Goal: Transaction & Acquisition: Download file/media

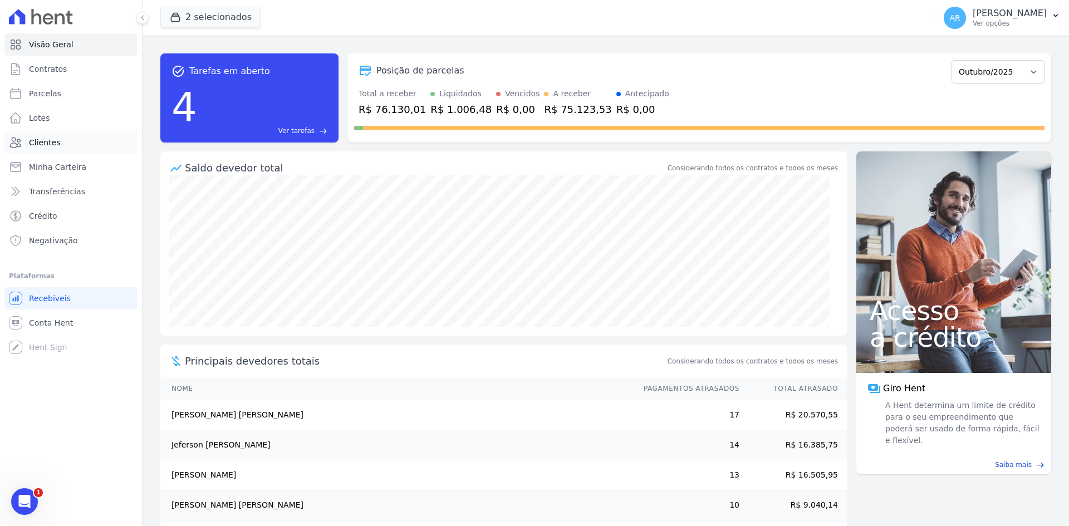
click at [45, 136] on link "Clientes" at bounding box center [70, 142] width 133 height 22
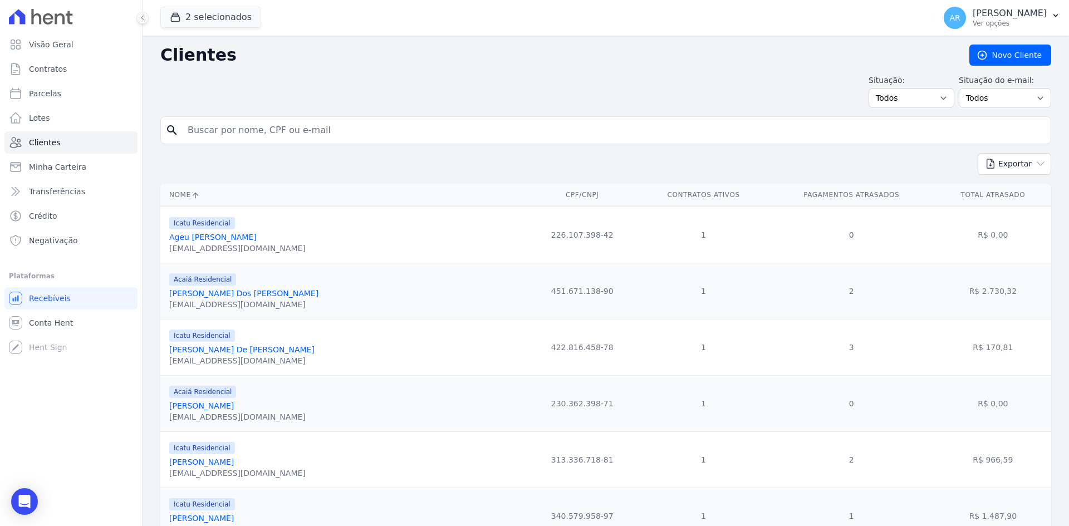
click at [244, 144] on div "search" at bounding box center [605, 130] width 891 height 28
click at [253, 132] on input "search" at bounding box center [613, 130] width 865 height 22
type input "natalia"
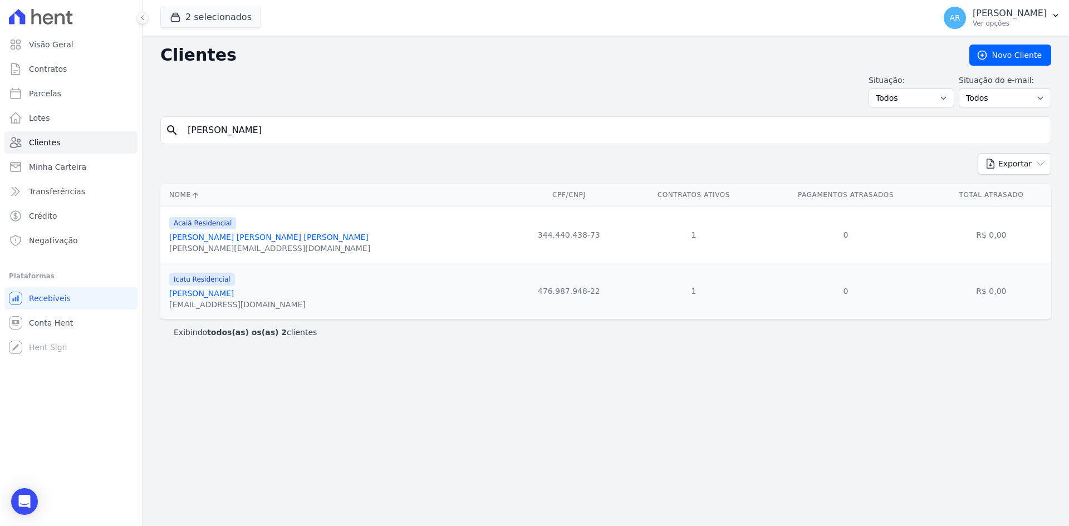
click at [254, 234] on link "Natalia Alessandra De Almeida Silva" at bounding box center [268, 237] width 199 height 9
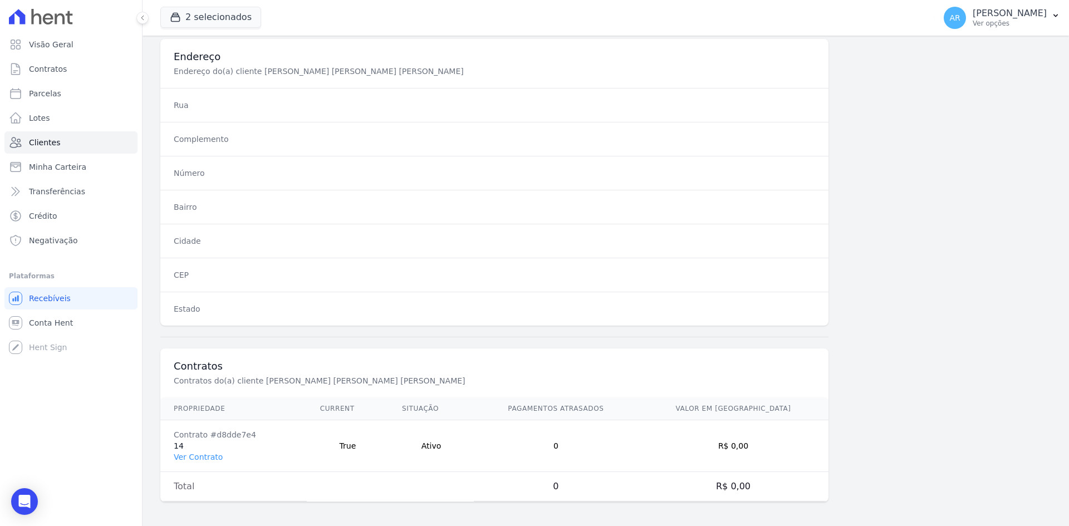
scroll to position [516, 0]
click at [206, 455] on link "Ver Contrato" at bounding box center [198, 454] width 49 height 9
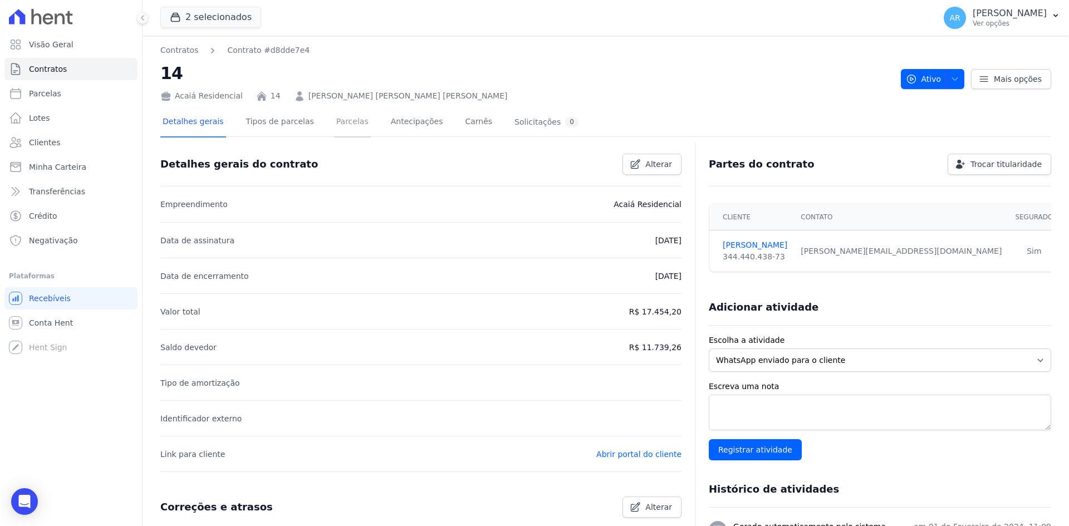
click at [339, 126] on link "Parcelas" at bounding box center [352, 123] width 37 height 30
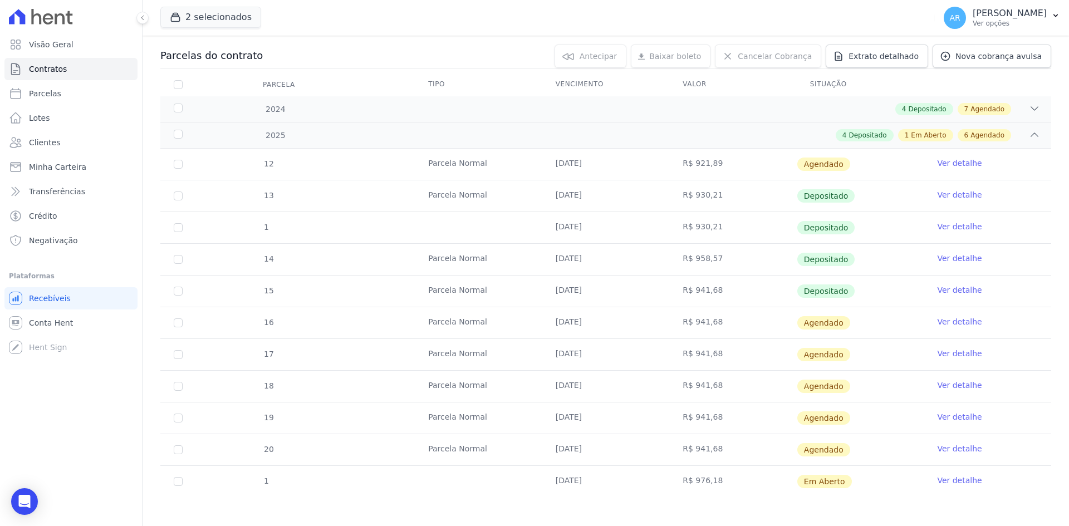
scroll to position [117, 0]
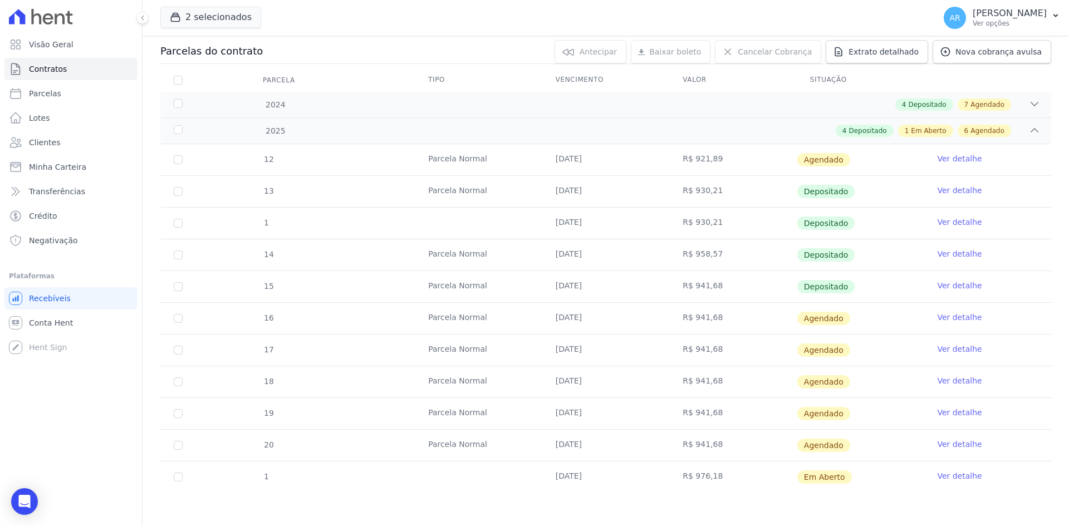
click at [952, 477] on link "Ver detalhe" at bounding box center [959, 475] width 45 height 11
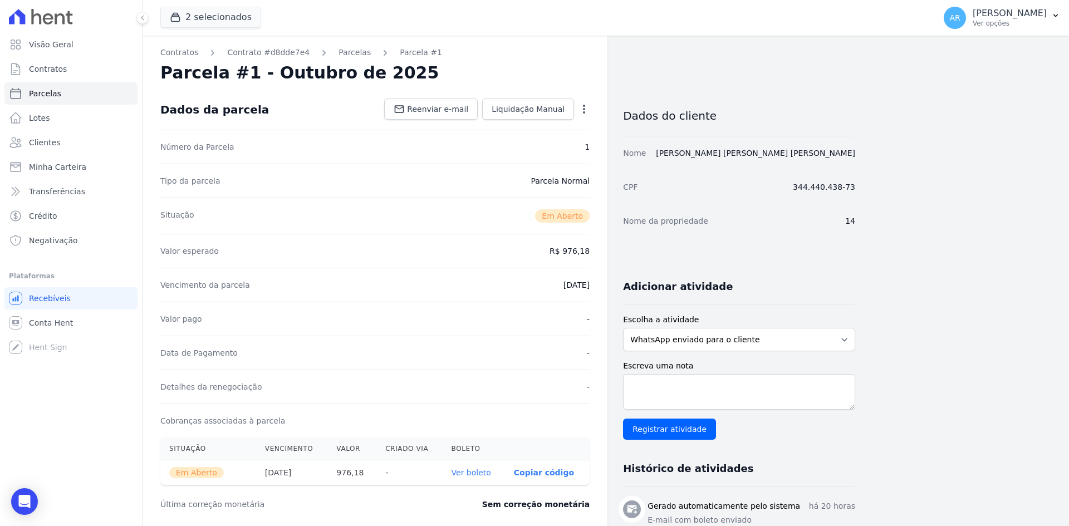
click at [584, 107] on icon "button" at bounding box center [583, 109] width 11 height 11
click at [525, 146] on link "Cancelar Cobrança" at bounding box center [536, 144] width 98 height 20
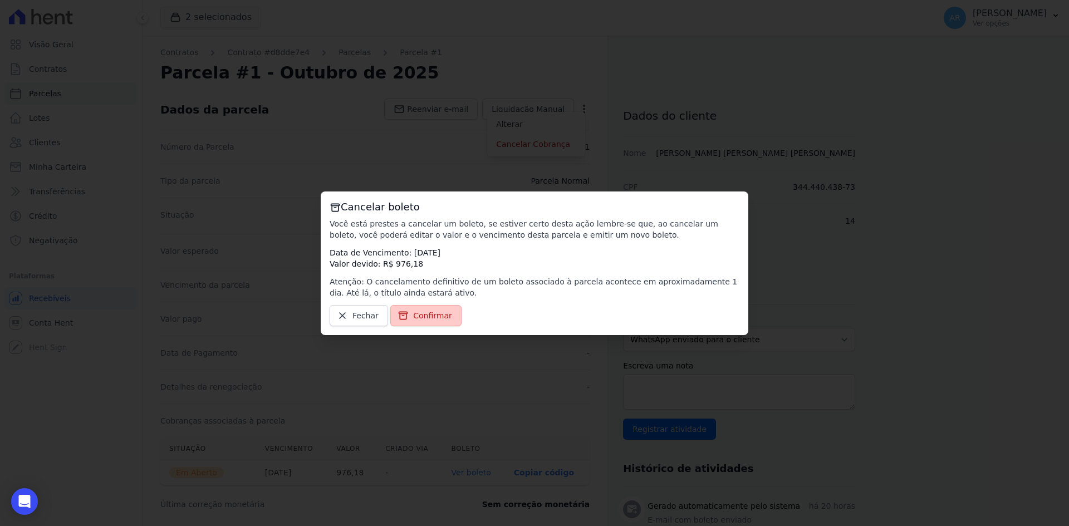
click at [421, 318] on span "Confirmar" at bounding box center [432, 315] width 39 height 11
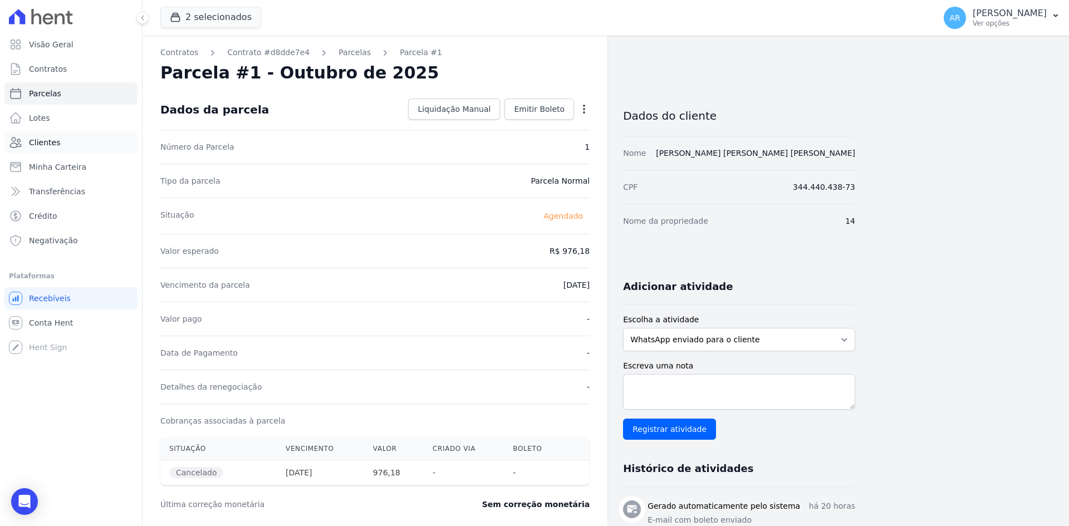
click at [47, 140] on span "Clientes" at bounding box center [44, 142] width 31 height 11
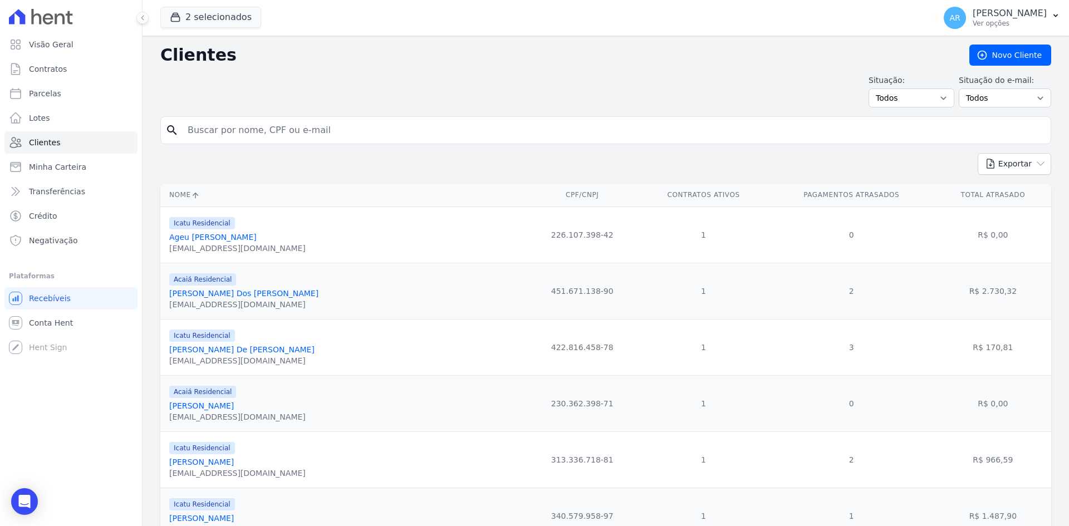
click at [283, 129] on input "search" at bounding box center [613, 130] width 865 height 22
type input "alex"
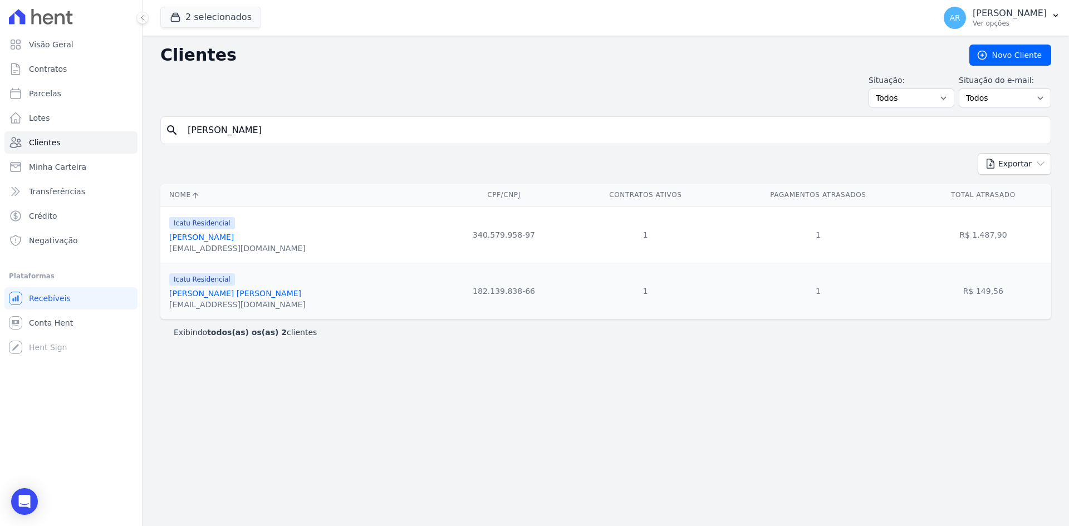
click at [351, 126] on input "alex" at bounding box center [613, 130] width 865 height 22
type input "michel"
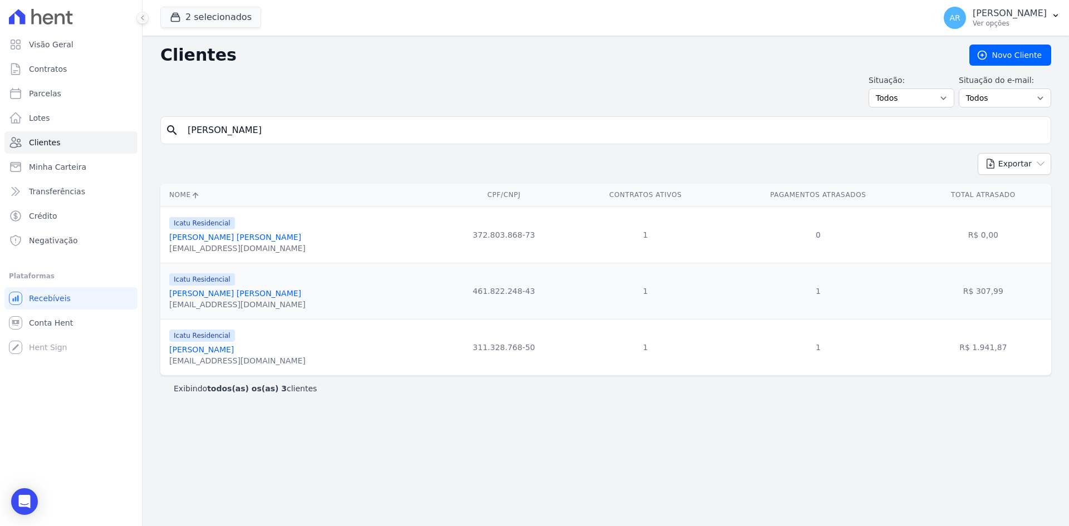
click at [226, 291] on link "Michel De Souza Machado" at bounding box center [235, 293] width 132 height 9
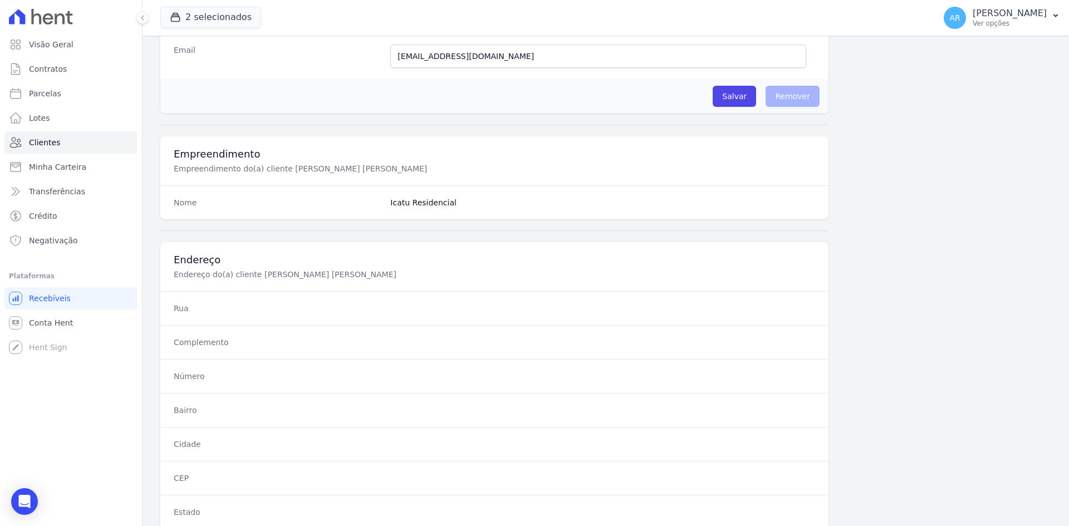
scroll to position [501, 0]
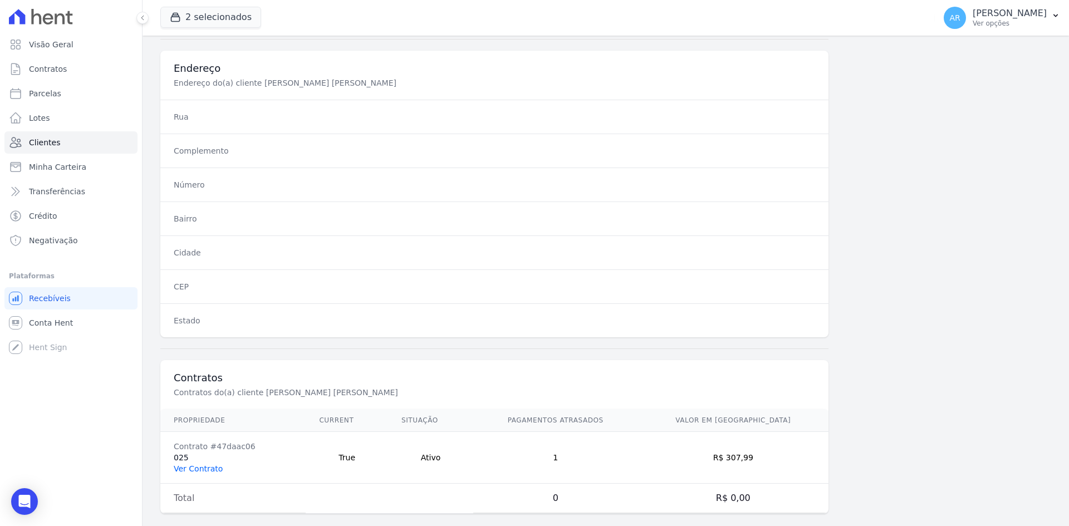
click at [214, 464] on link "Ver Contrato" at bounding box center [198, 468] width 49 height 9
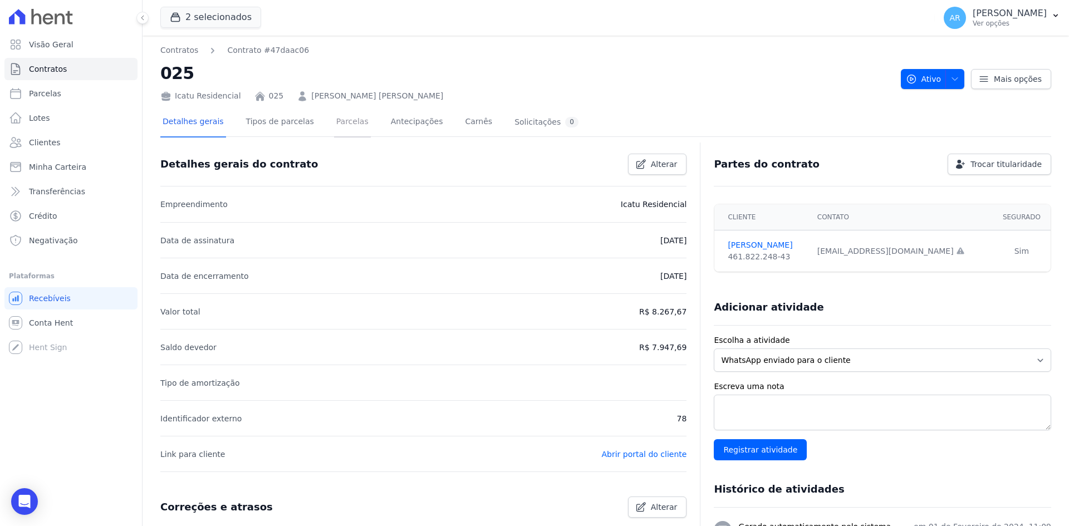
click at [336, 127] on link "Parcelas" at bounding box center [352, 123] width 37 height 30
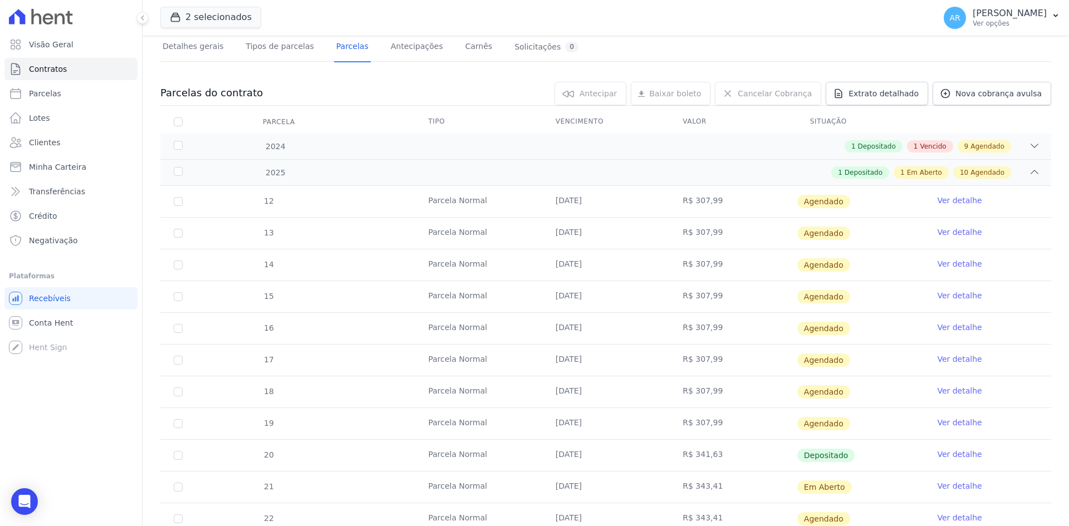
scroll to position [175, 0]
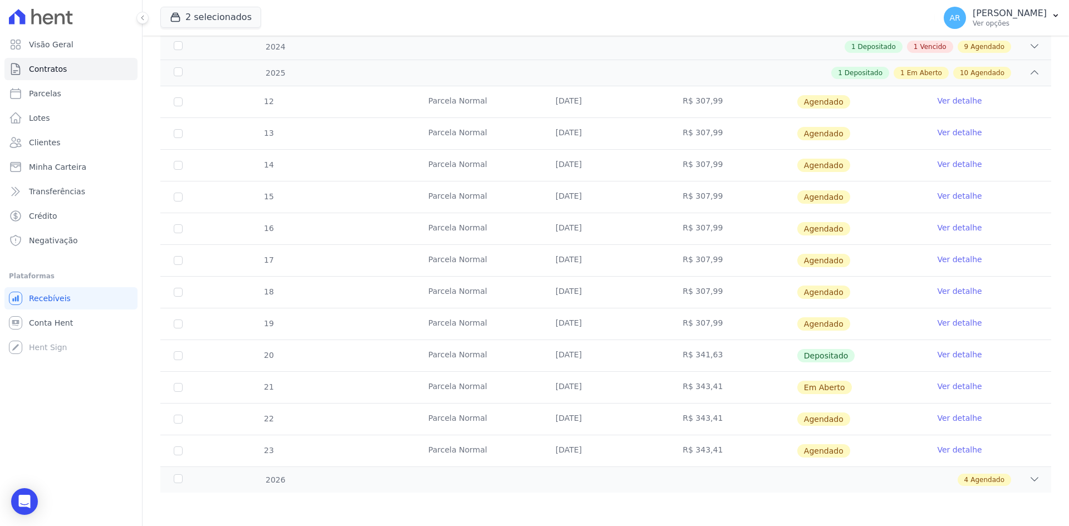
click at [964, 388] on link "Ver detalhe" at bounding box center [959, 386] width 45 height 11
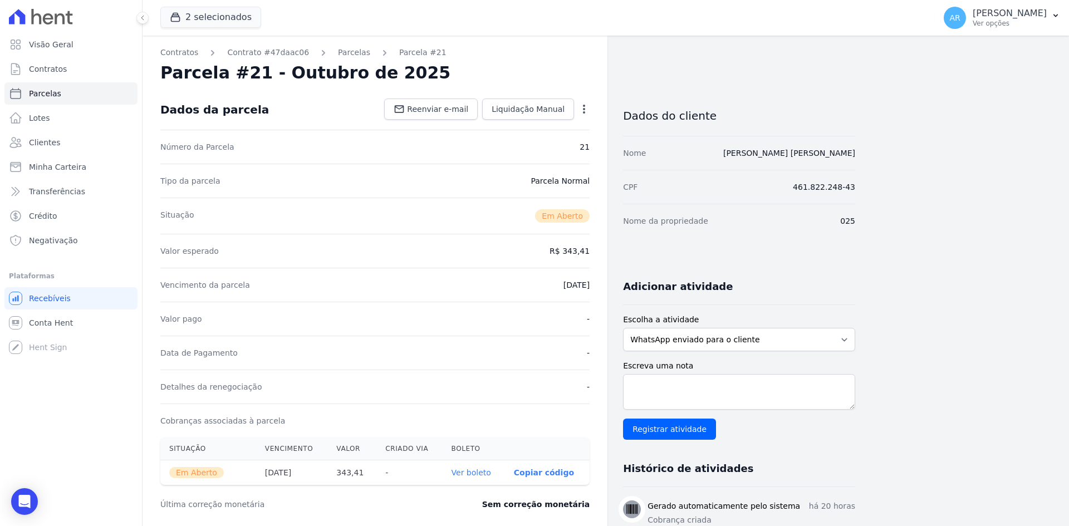
click at [581, 110] on icon "button" at bounding box center [583, 109] width 11 height 11
click at [524, 145] on link "Cancelar Cobrança" at bounding box center [536, 144] width 98 height 20
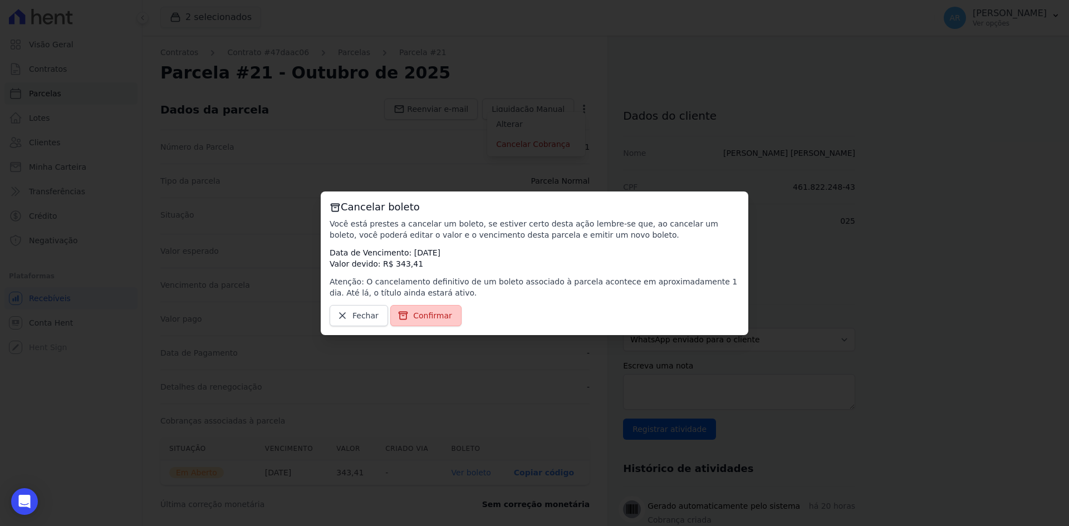
click at [427, 317] on span "Confirmar" at bounding box center [432, 315] width 39 height 11
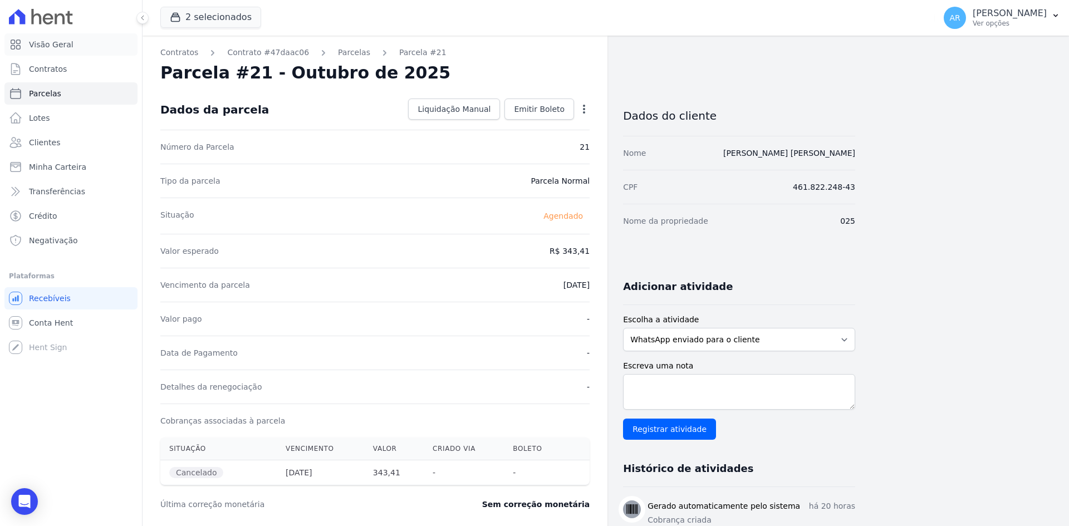
click at [53, 46] on span "Visão Geral" at bounding box center [51, 44] width 45 height 11
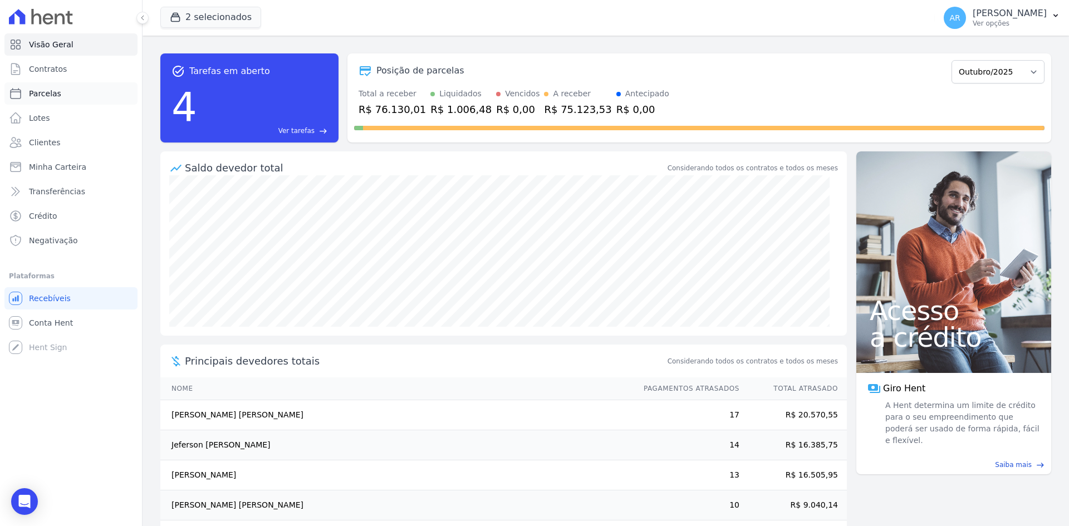
click at [47, 90] on span "Parcelas" at bounding box center [45, 93] width 32 height 11
select select
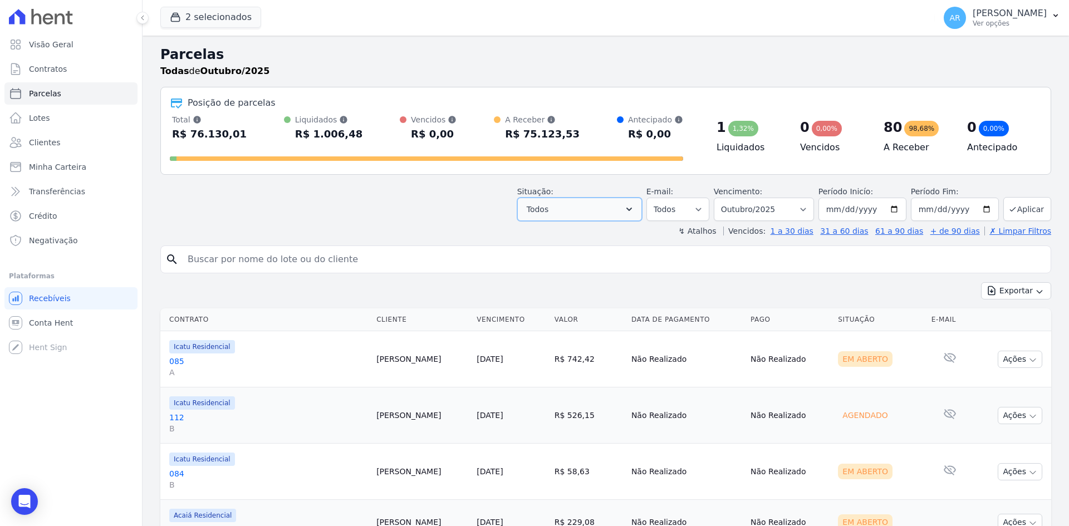
click at [567, 210] on button "Todos" at bounding box center [579, 209] width 125 height 23
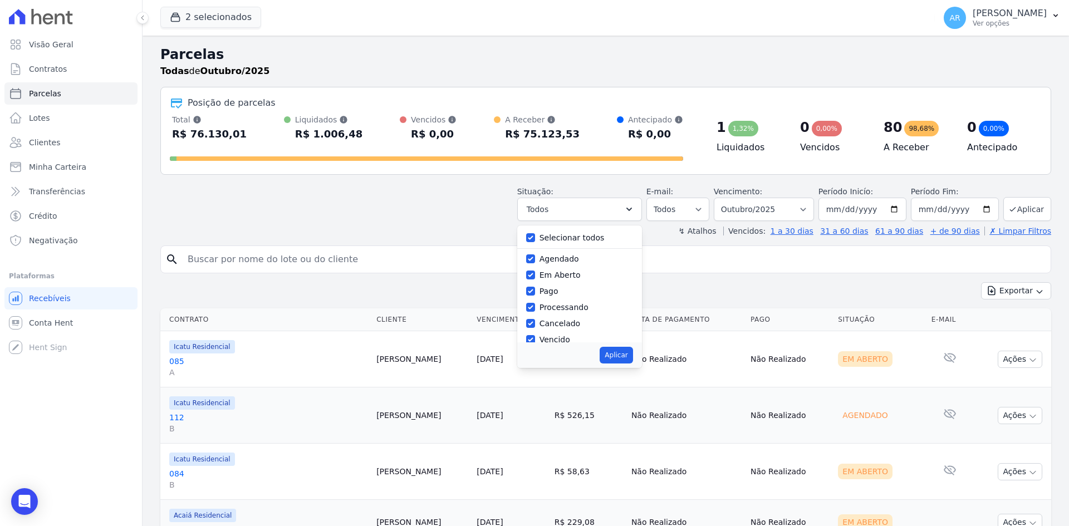
click at [549, 258] on label "Agendado" at bounding box center [560, 258] width 40 height 9
click at [535, 258] on input "Agendado" at bounding box center [530, 258] width 9 height 9
checkbox input "false"
click at [535, 323] on input "Cancelado" at bounding box center [530, 323] width 9 height 9
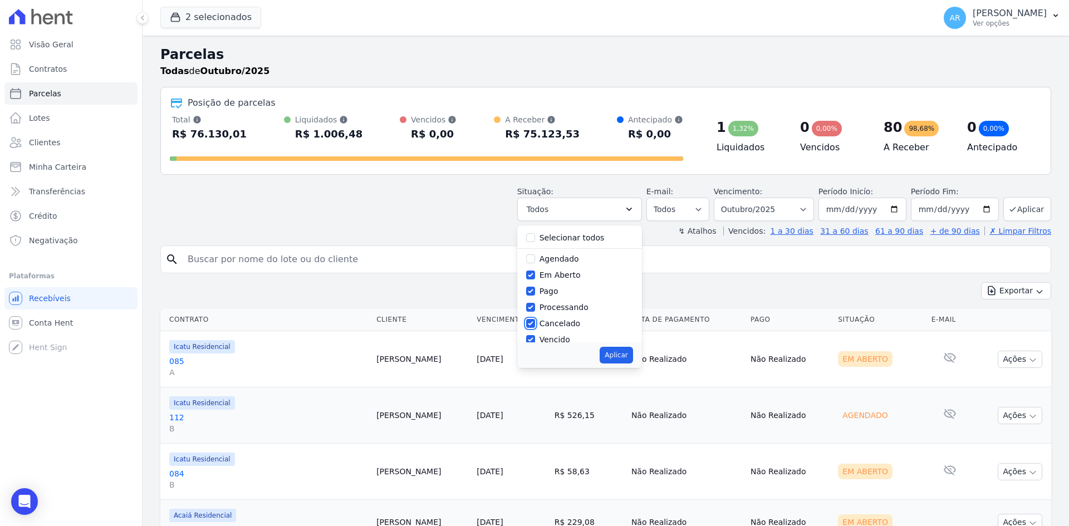
checkbox input "false"
click at [583, 311] on label "Pago por fora" at bounding box center [566, 313] width 52 height 9
click at [535, 311] on input "Pago por fora" at bounding box center [530, 313] width 9 height 9
checkbox input "false"
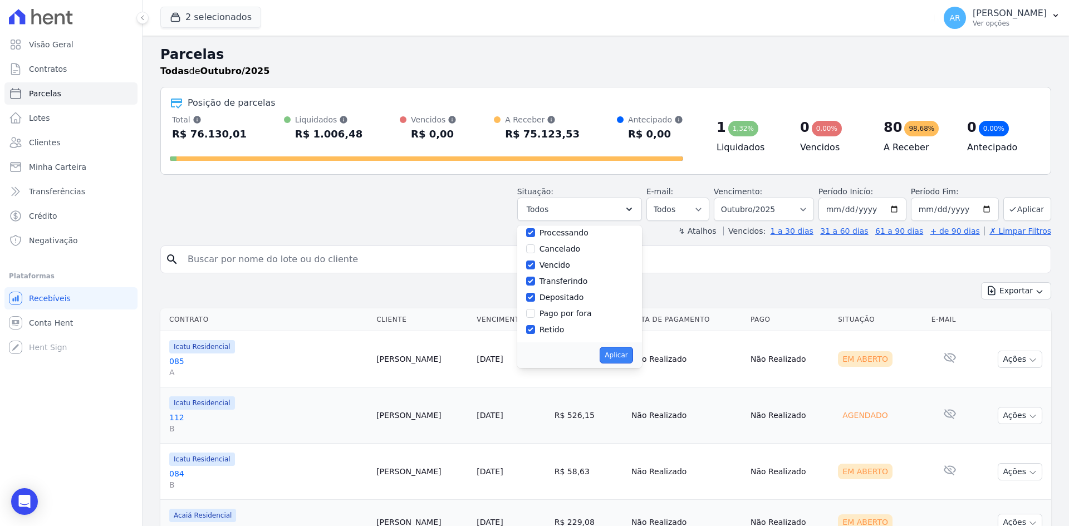
click at [627, 354] on button "Aplicar" at bounding box center [616, 355] width 33 height 17
select select "pending"
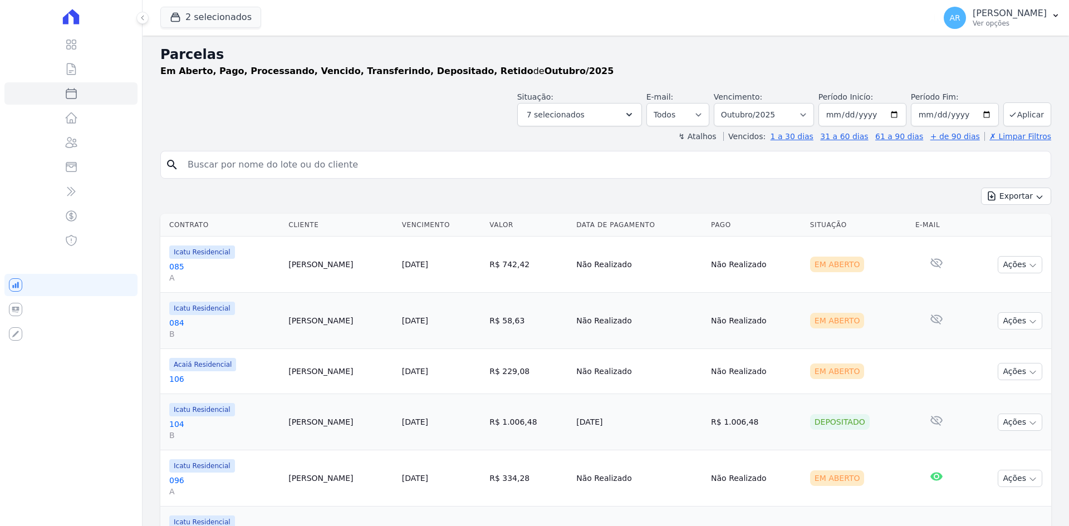
select select
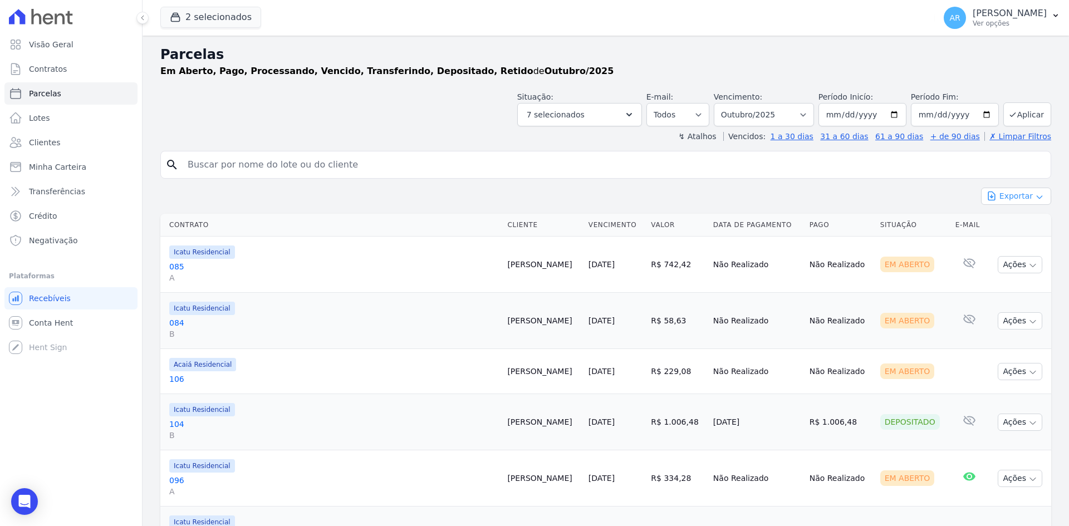
click at [1009, 198] on button "Exportar" at bounding box center [1016, 196] width 70 height 17
click at [1009, 244] on span "Exportar CSV" at bounding box center [1014, 241] width 59 height 11
click at [294, 163] on input "search" at bounding box center [613, 165] width 865 height 22
type input "nauan"
select select
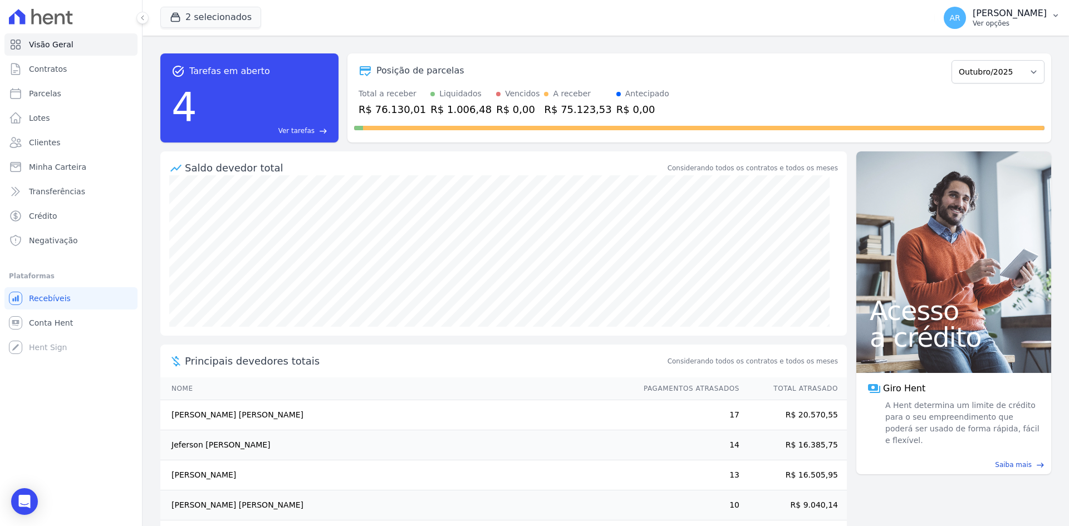
click at [982, 23] on p "Ver opções" at bounding box center [1010, 23] width 74 height 9
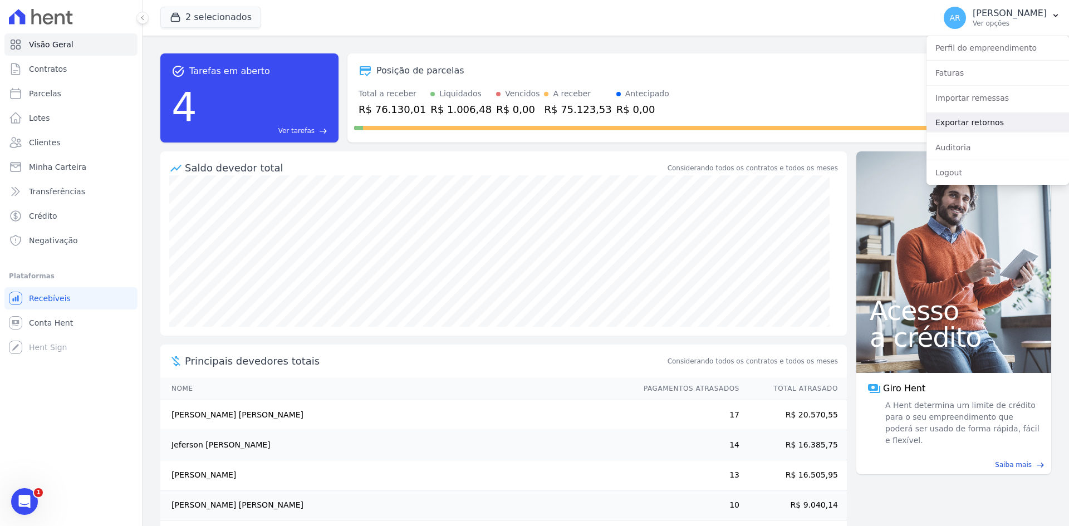
click at [967, 114] on link "Exportar retornos" at bounding box center [997, 122] width 143 height 20
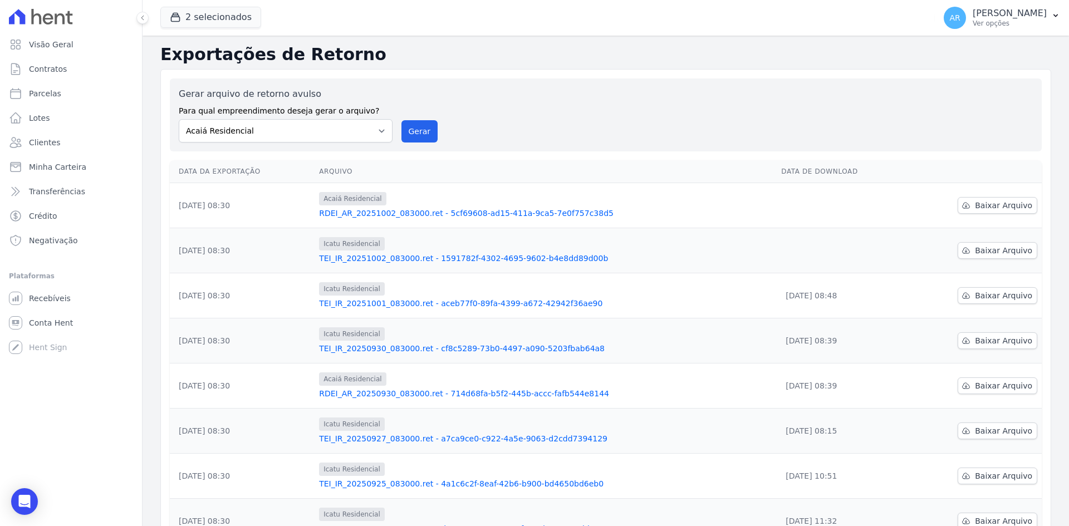
click at [952, 254] on td "Baixar Arquivo" at bounding box center [974, 250] width 135 height 45
click at [984, 249] on span "Baixar Arquivo" at bounding box center [1003, 250] width 57 height 11
click at [1003, 199] on link "Baixar Arquivo" at bounding box center [998, 205] width 80 height 17
